Goal: Find specific page/section: Find specific page/section

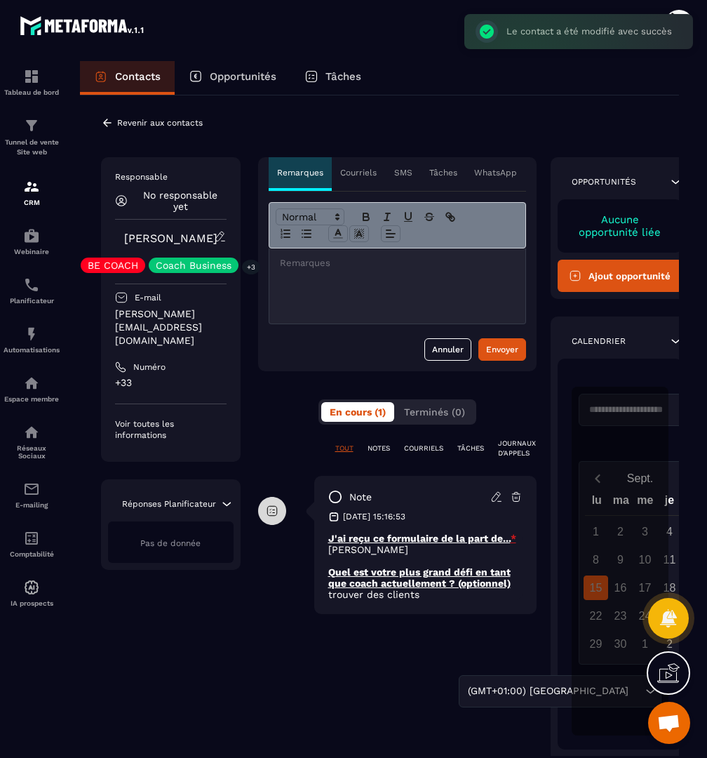
click at [151, 125] on p "Revenir aux contacts" at bounding box center [160, 123] width 86 height 10
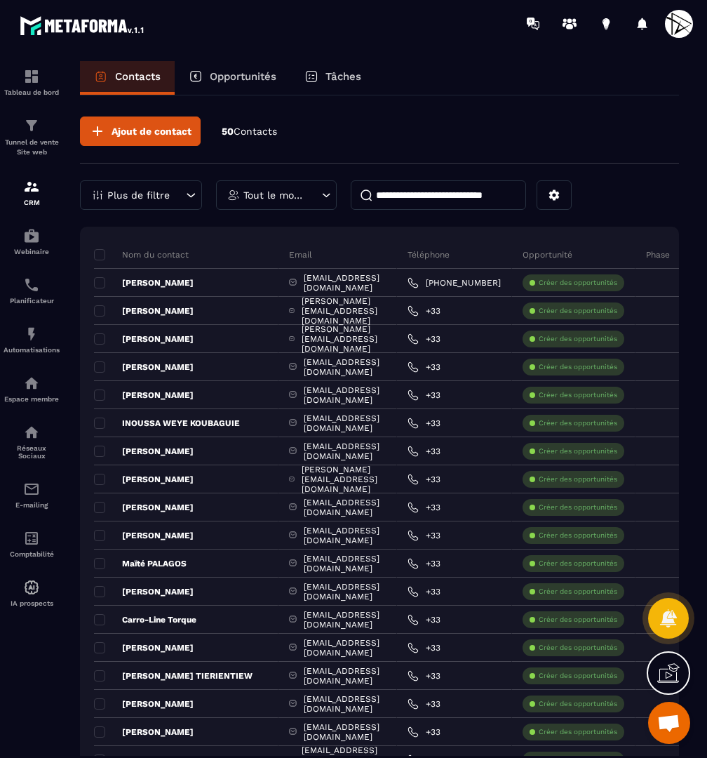
click at [471, 206] on input at bounding box center [438, 194] width 175 height 29
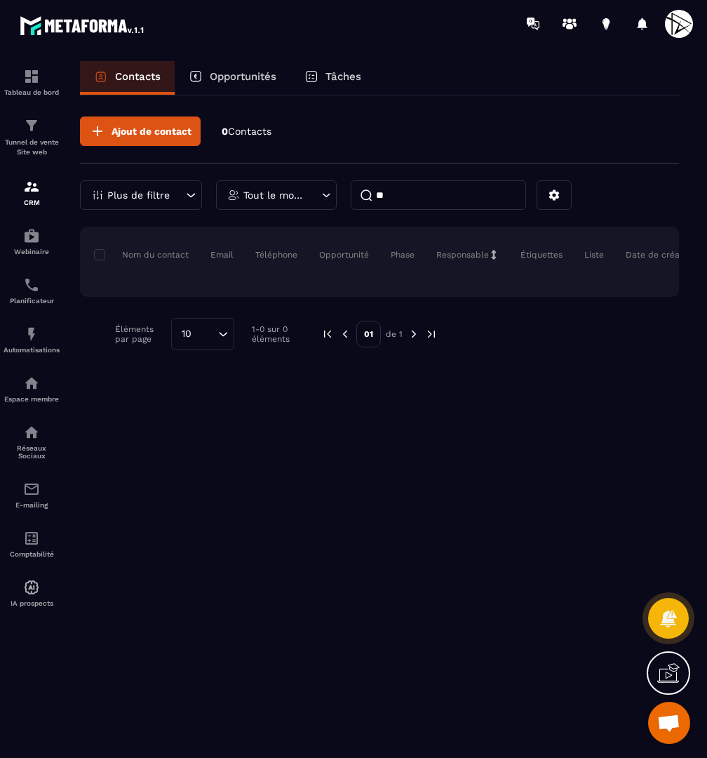
type input "*"
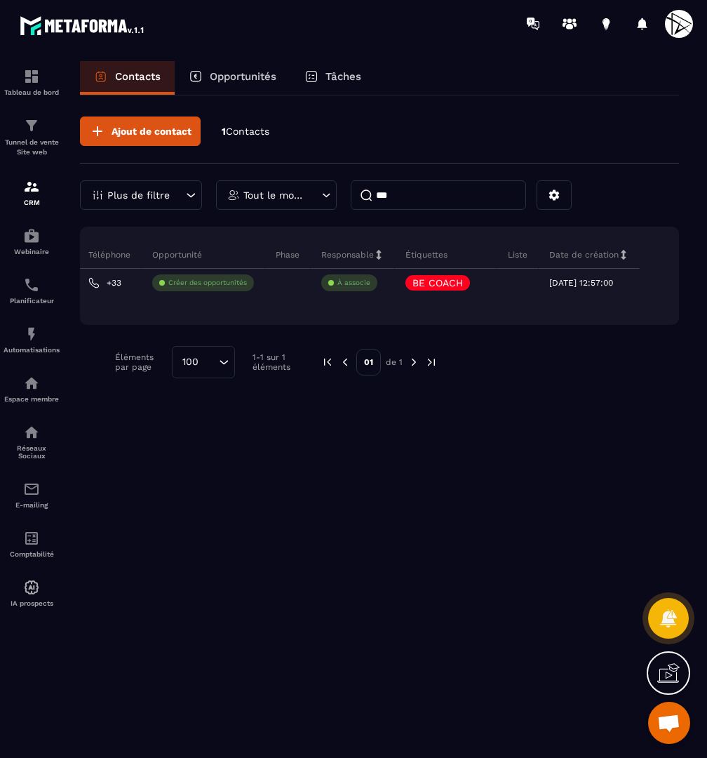
scroll to position [0, 318]
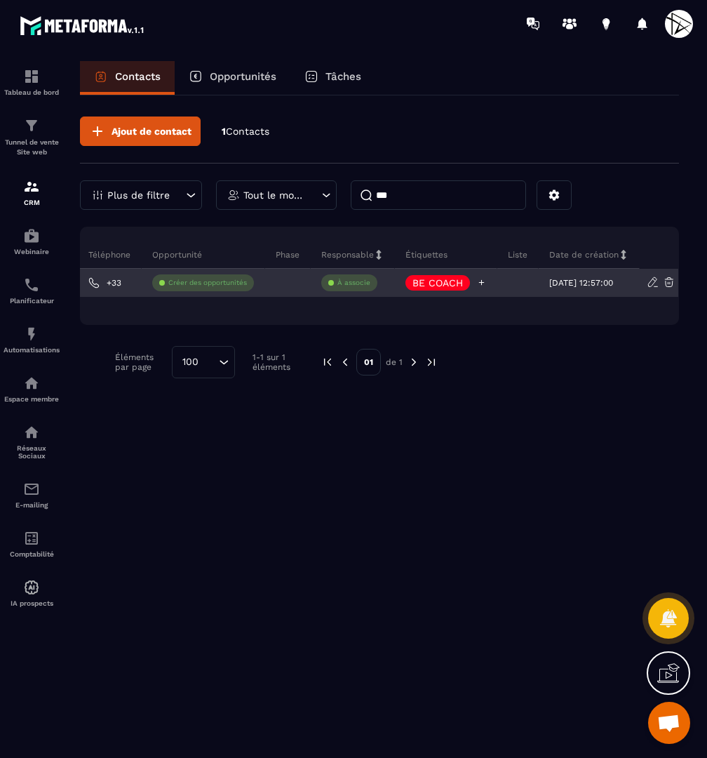
type input "***"
click at [477, 282] on icon at bounding box center [481, 282] width 9 height 9
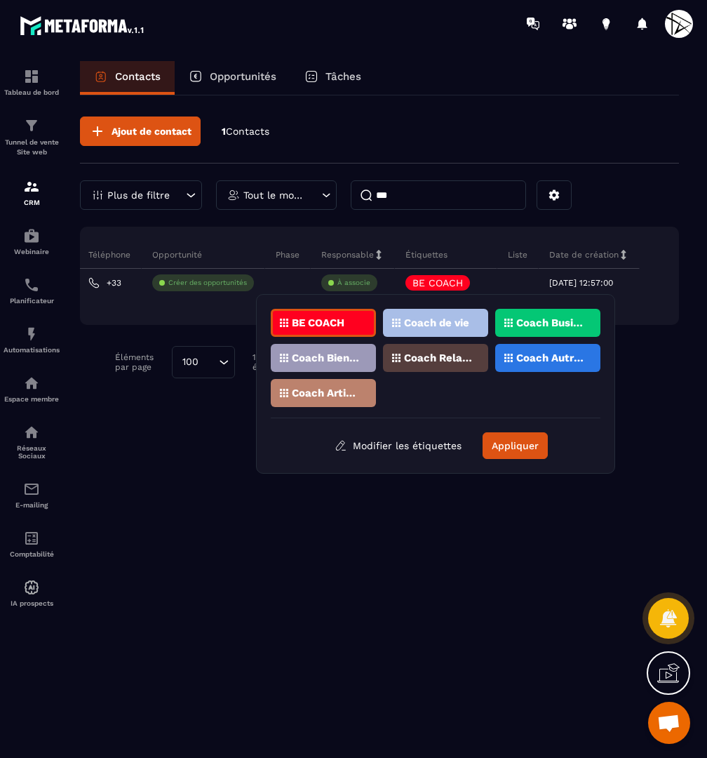
click at [545, 319] on p "Coach Business" at bounding box center [550, 323] width 68 height 10
click at [551, 363] on div "Coach Autres" at bounding box center [547, 358] width 105 height 28
click at [335, 318] on p "BE COACH" at bounding box center [318, 323] width 53 height 10
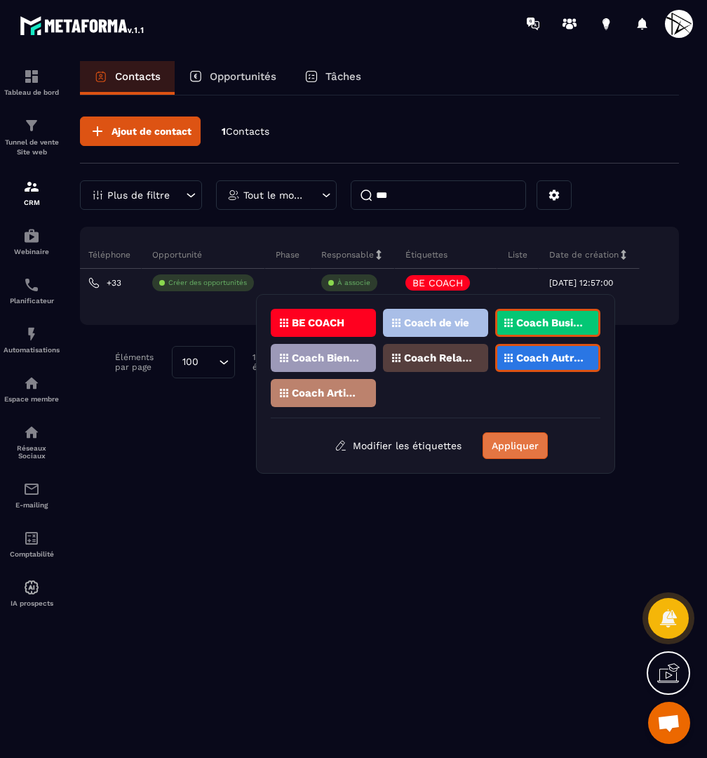
click at [509, 454] on button "Appliquer" at bounding box center [515, 445] width 65 height 27
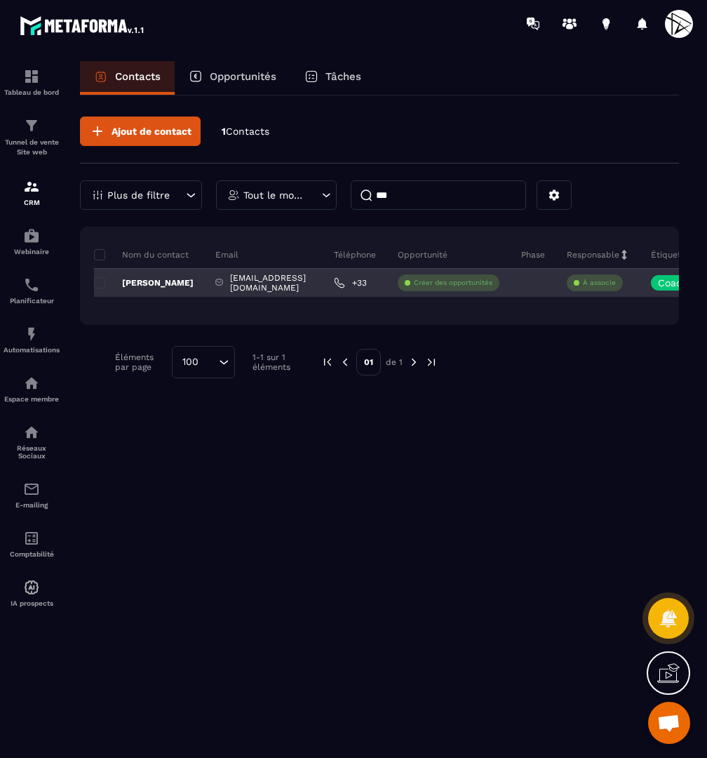
scroll to position [0, 0]
click at [153, 283] on p "[PERSON_NAME]" at bounding box center [144, 282] width 100 height 11
